Goal: Information Seeking & Learning: Understand process/instructions

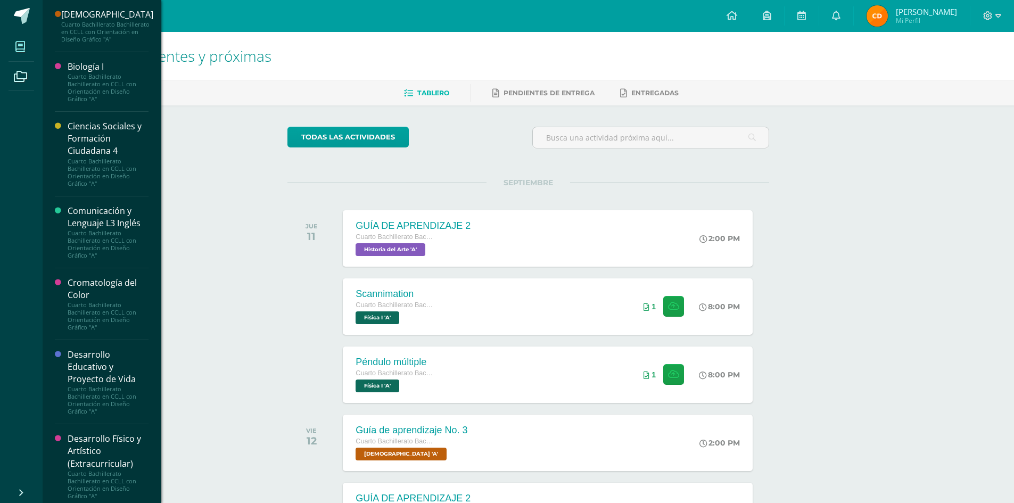
click at [22, 40] on span at bounding box center [21, 47] width 24 height 24
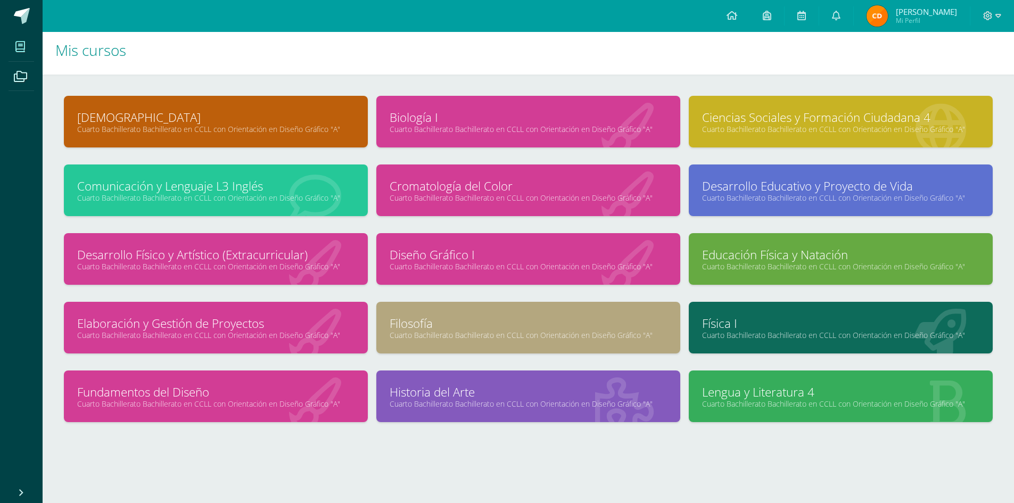
scroll to position [9, 0]
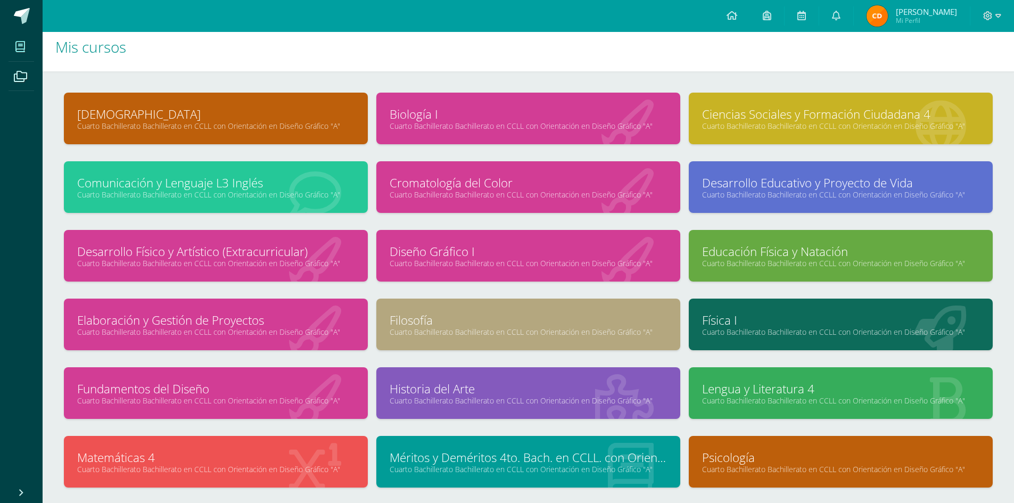
click at [259, 403] on link "Cuarto Bachillerato Bachillerato en CCLL con Orientación en Diseño Gráfico "A"" at bounding box center [215, 401] width 277 height 10
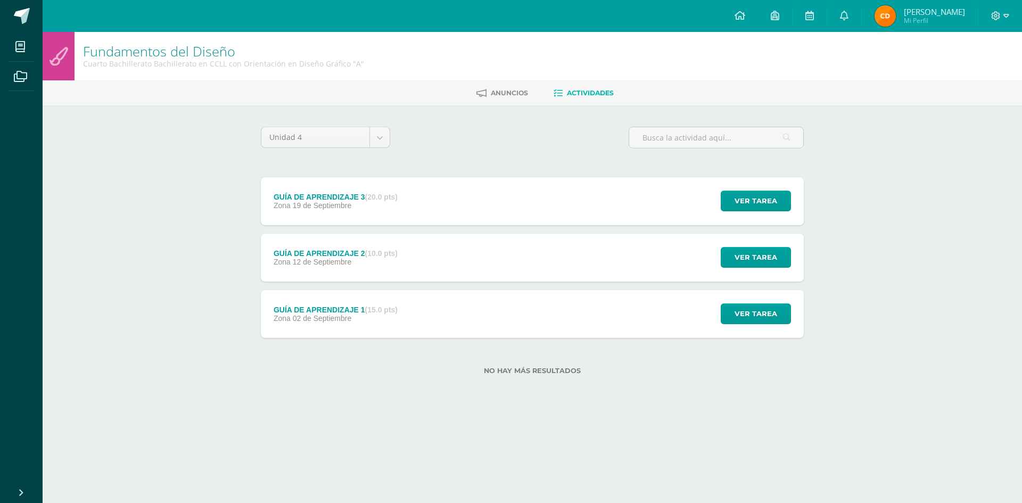
click at [442, 203] on div "GUÍA DE APRENDIZAJE 3 (20.0 pts) Zona 19 de Septiembre Ver tarea GUÍA DE APREND…" at bounding box center [532, 201] width 543 height 48
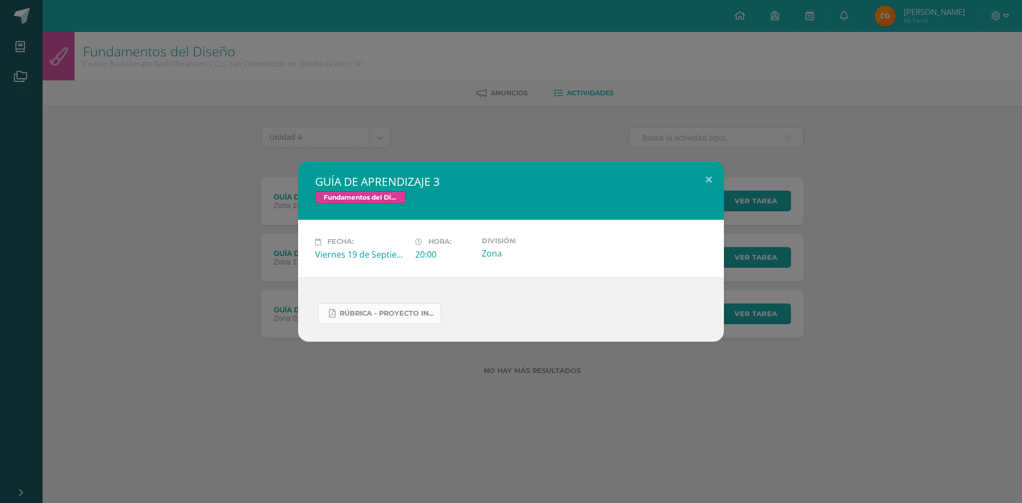
click at [410, 317] on span "Rúbrica - Proyecto Integrador.pdf" at bounding box center [388, 313] width 96 height 9
click at [192, 173] on div "GUÍA DE APRENDIZAJE 3 Fundamentos del Diseño Fecha: Viernes 19 de Septiembre Ho…" at bounding box center [511, 251] width 1014 height 180
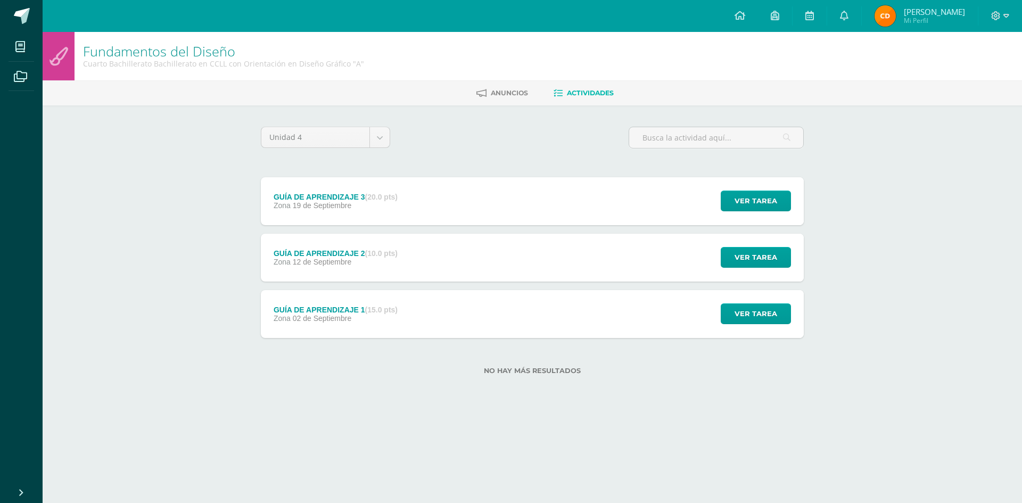
click at [388, 284] on div "Rúbrica - Proyecto Integrador.pdf" at bounding box center [511, 304] width 383 height 58
click at [388, 272] on div "GUÍA DE APRENDIZAJE 2 (10.0 pts) Zona 12 de Septiembre" at bounding box center [336, 258] width 150 height 48
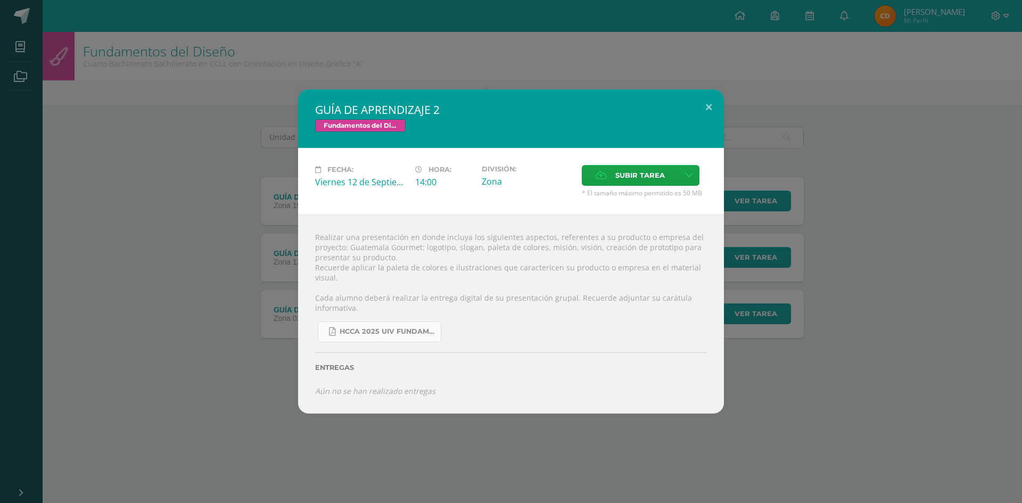
click at [403, 337] on link "HCCA 2025 UIV FUNDAMENTOS DEL DISEÑO.docx (3).pdf" at bounding box center [380, 332] width 124 height 21
